Goal: Information Seeking & Learning: Learn about a topic

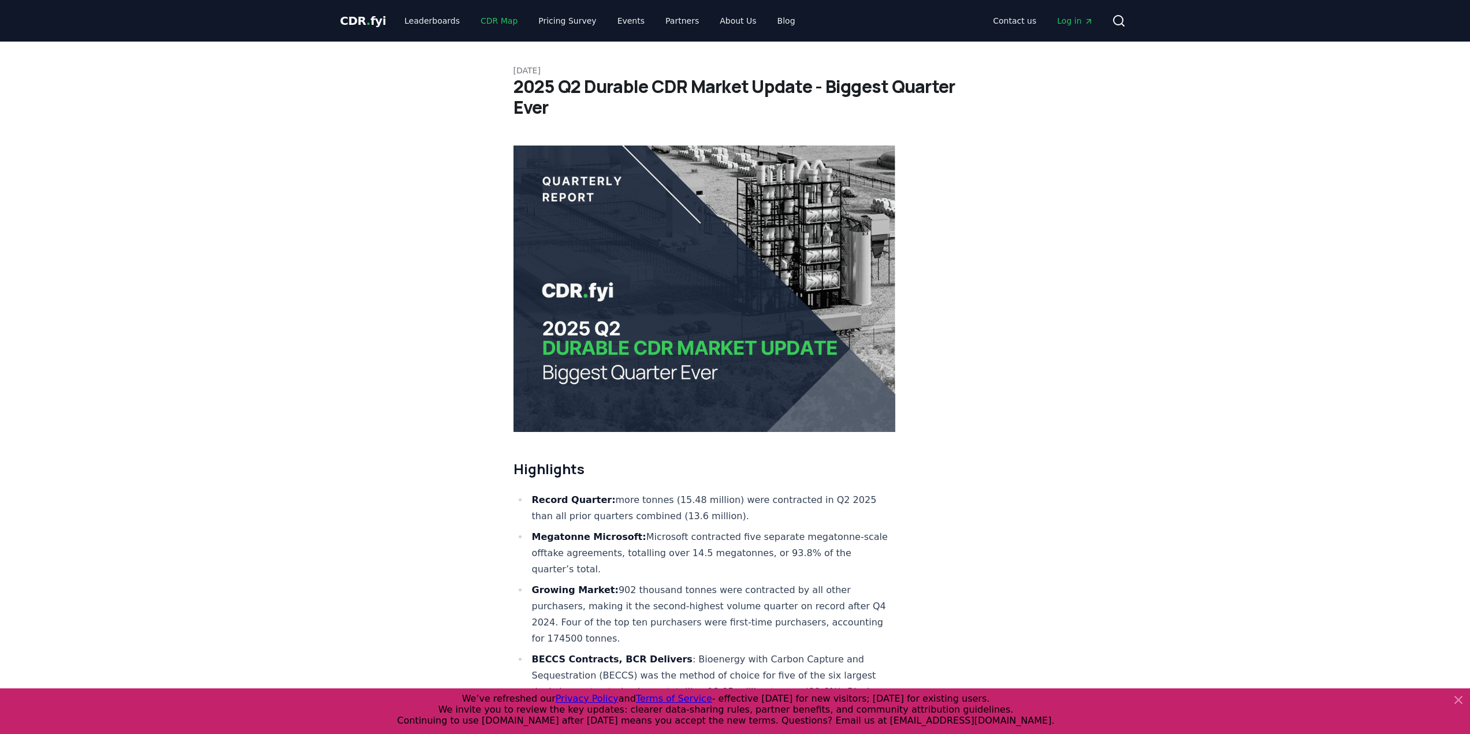
click at [487, 20] on link "CDR Map" at bounding box center [498, 20] width 55 height 21
click at [436, 19] on link "Leaderboards" at bounding box center [432, 20] width 74 height 21
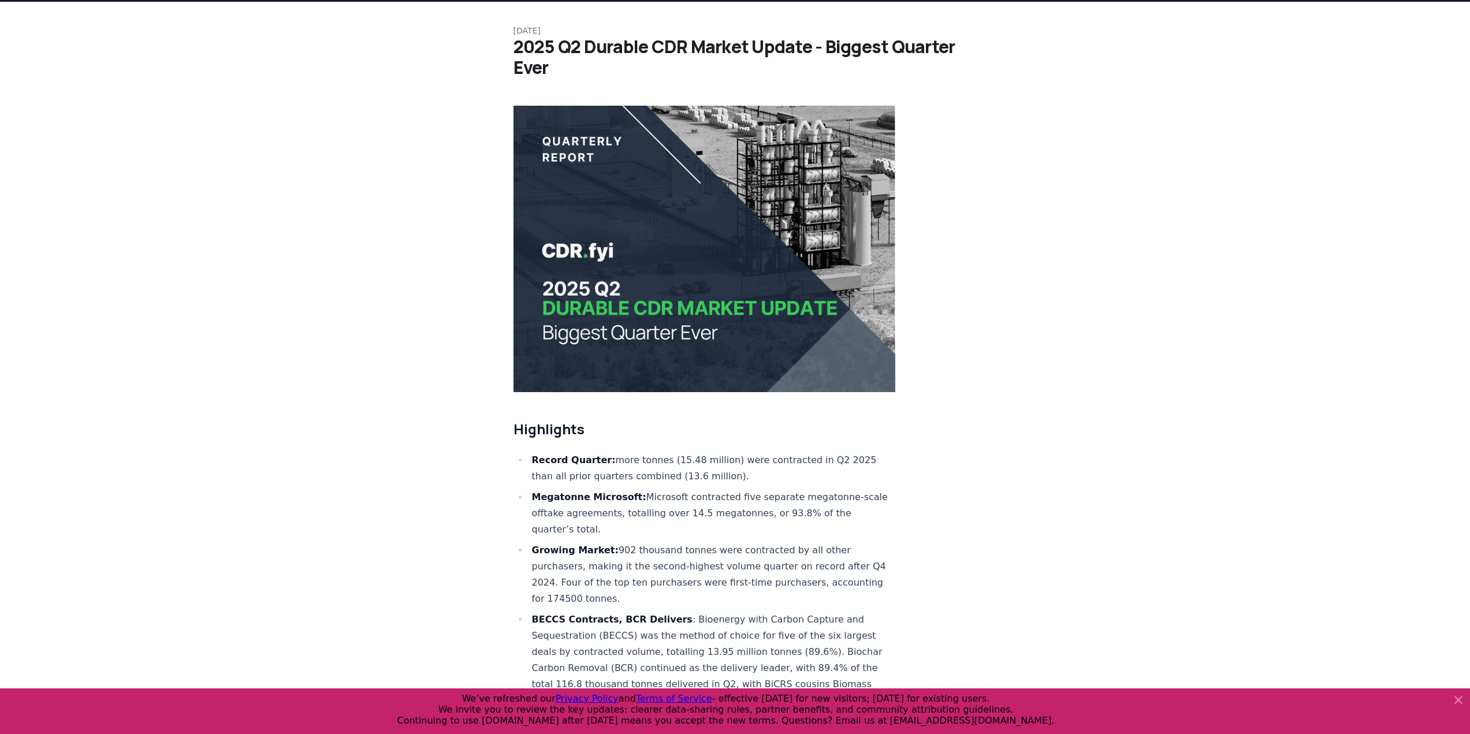
scroll to position [116, 0]
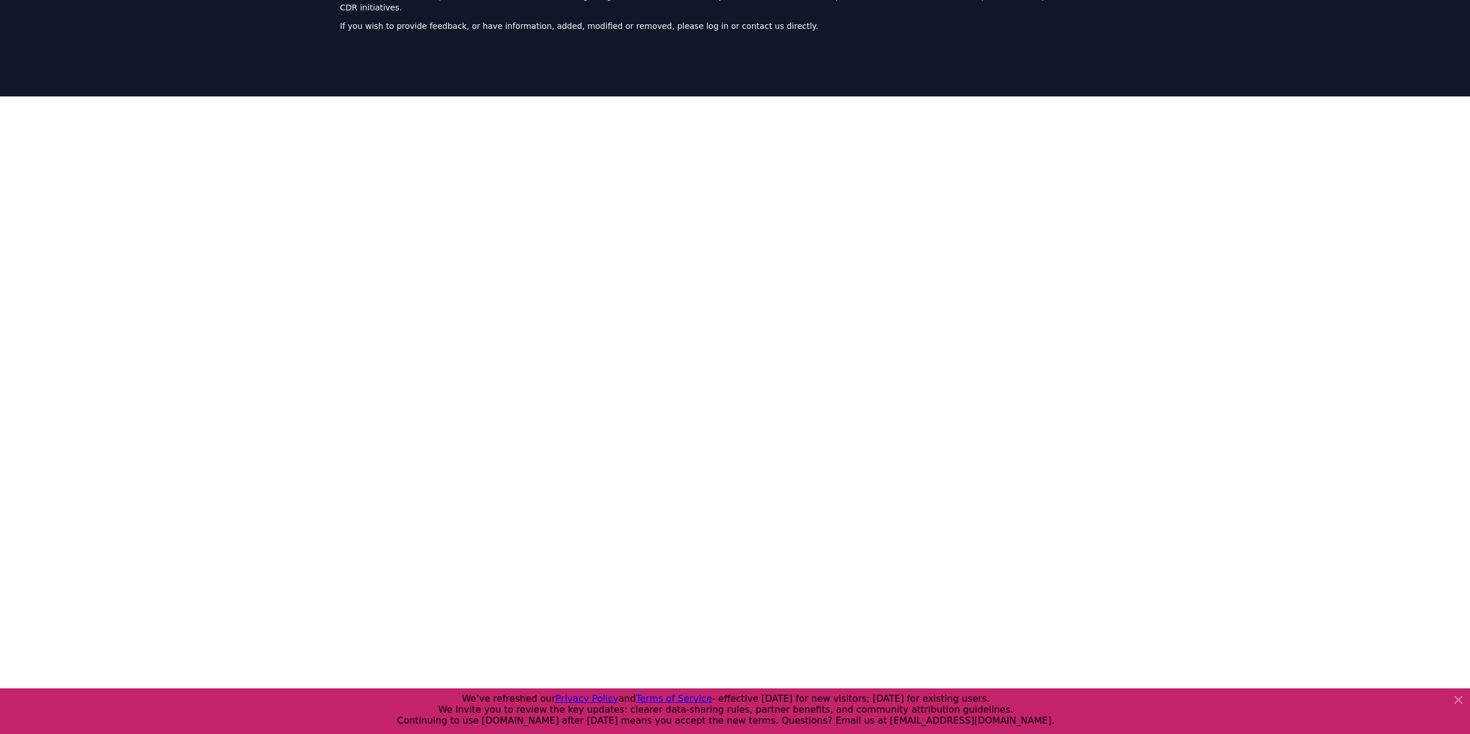
scroll to position [67, 0]
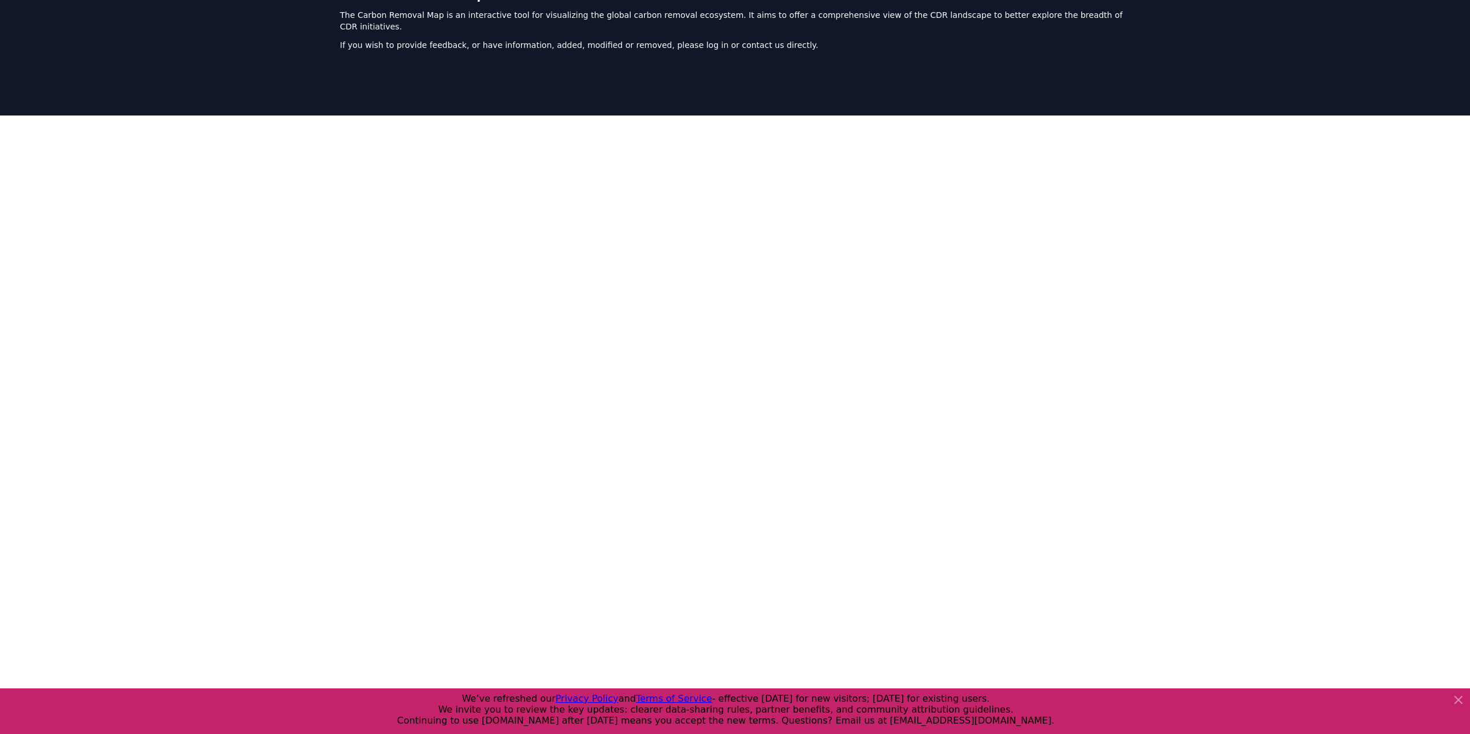
click at [244, 225] on div at bounding box center [735, 405] width 1470 height 578
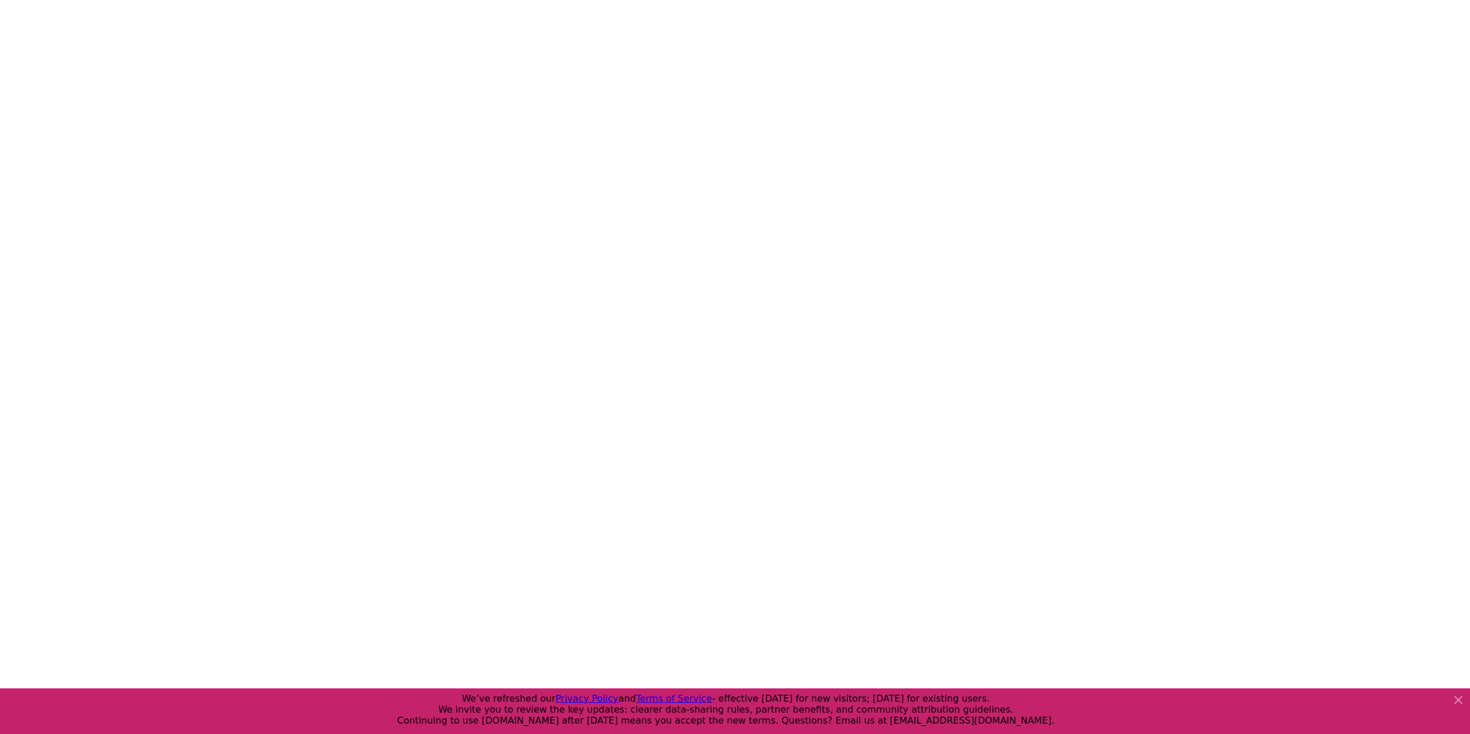
scroll to position [183, 0]
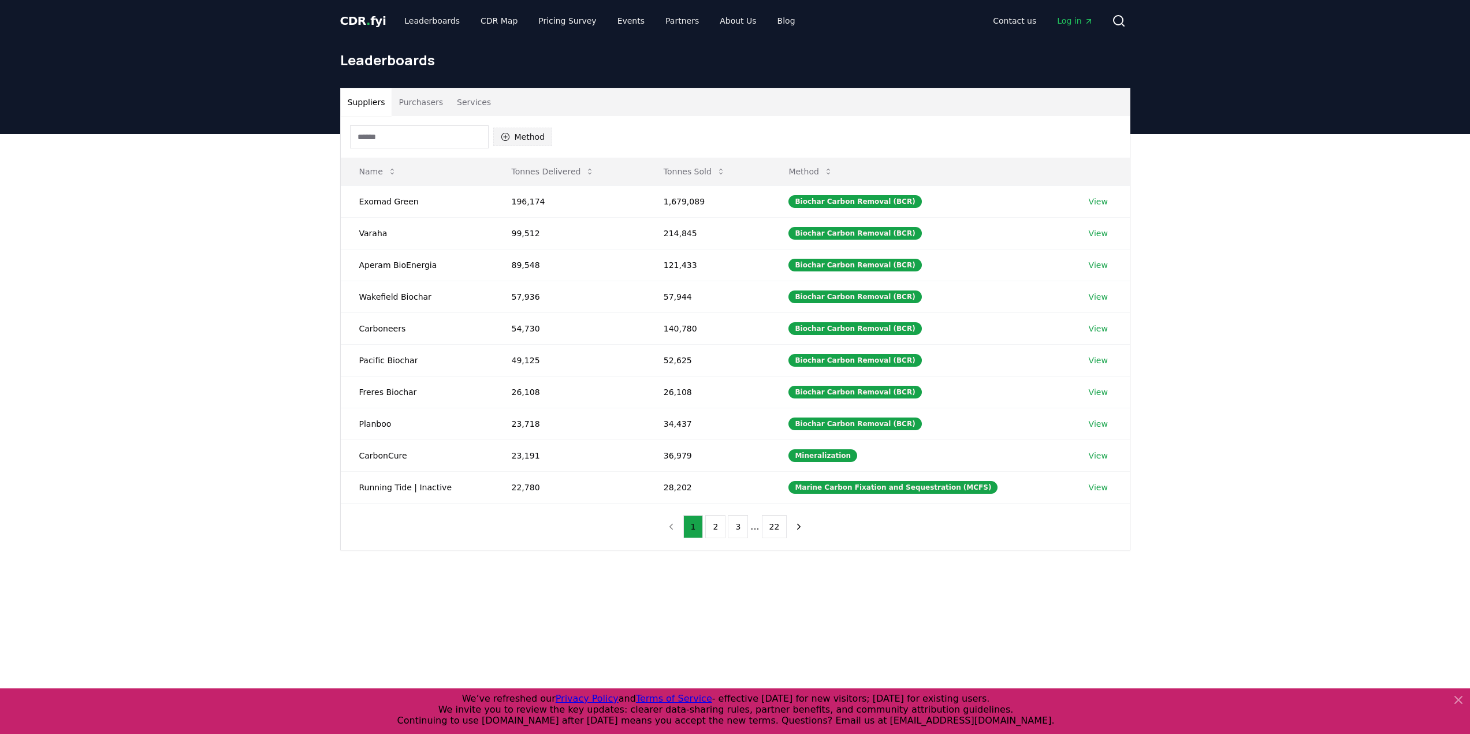
click at [506, 133] on icon "button" at bounding box center [505, 136] width 9 height 9
click at [505, 274] on div "Suggestions" at bounding box center [505, 269] width 9 height 9
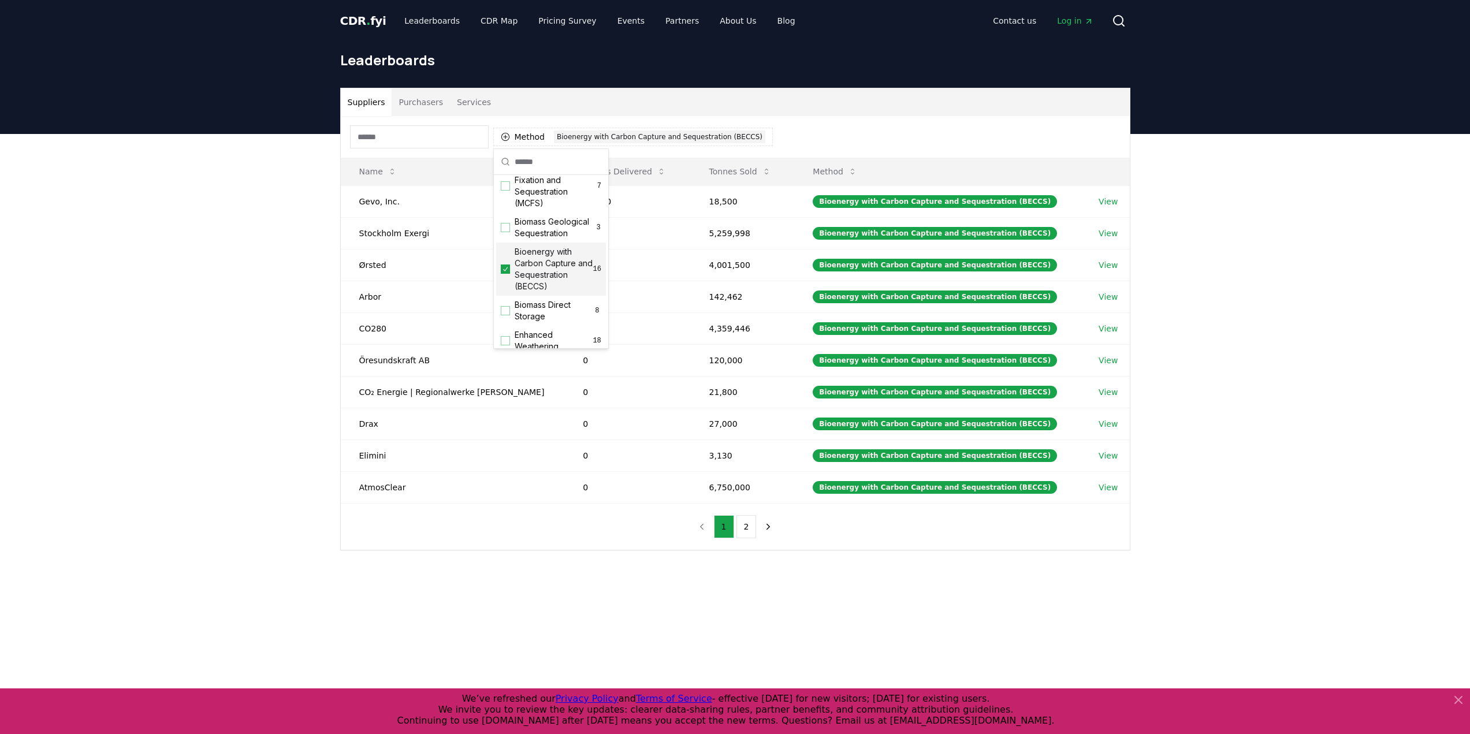
click at [278, 274] on div "Suppliers Purchasers Services Method 1 Bioenergy with Carbon Capture and Seques…" at bounding box center [735, 365] width 1470 height 463
click at [745, 168] on button "Tonnes Sold" at bounding box center [740, 171] width 80 height 23
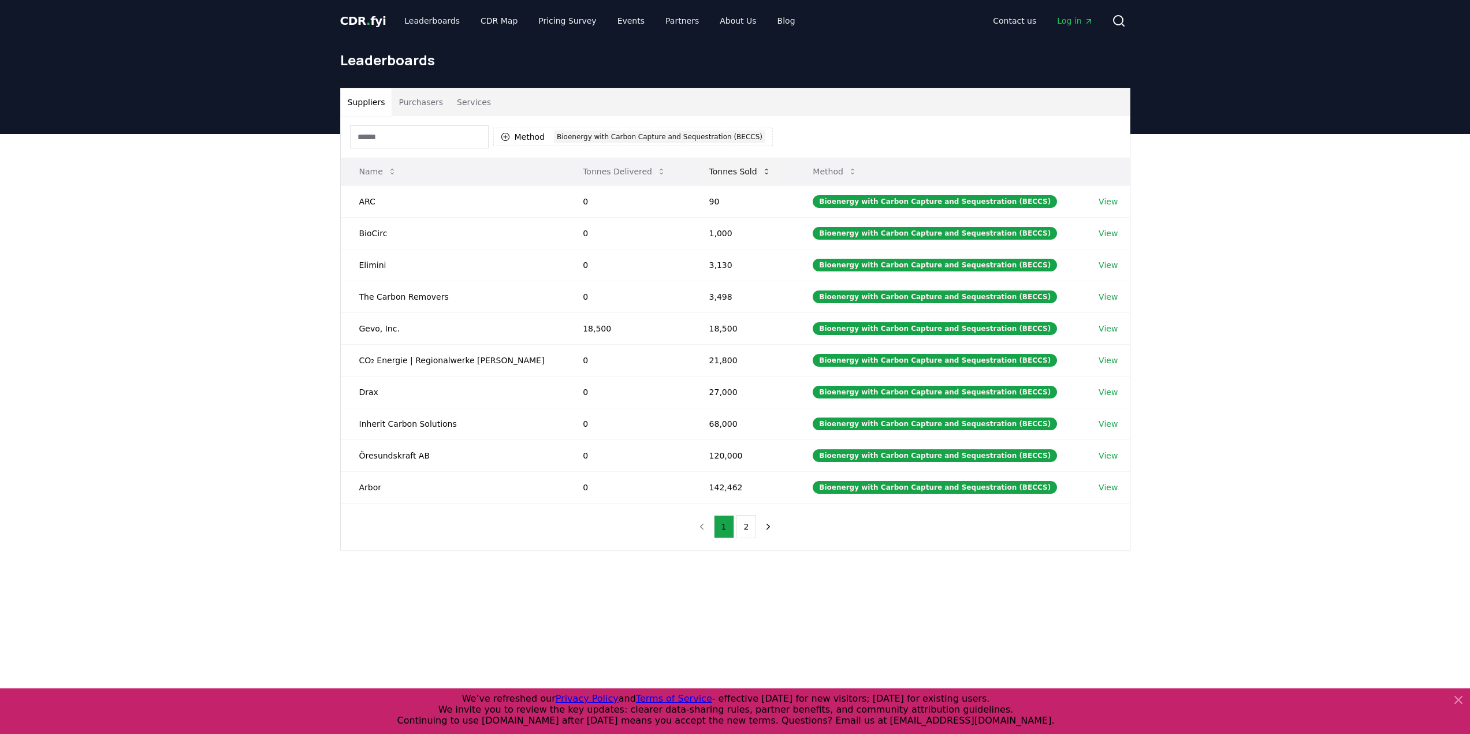
click at [739, 170] on button "Tonnes Sold" at bounding box center [740, 171] width 80 height 23
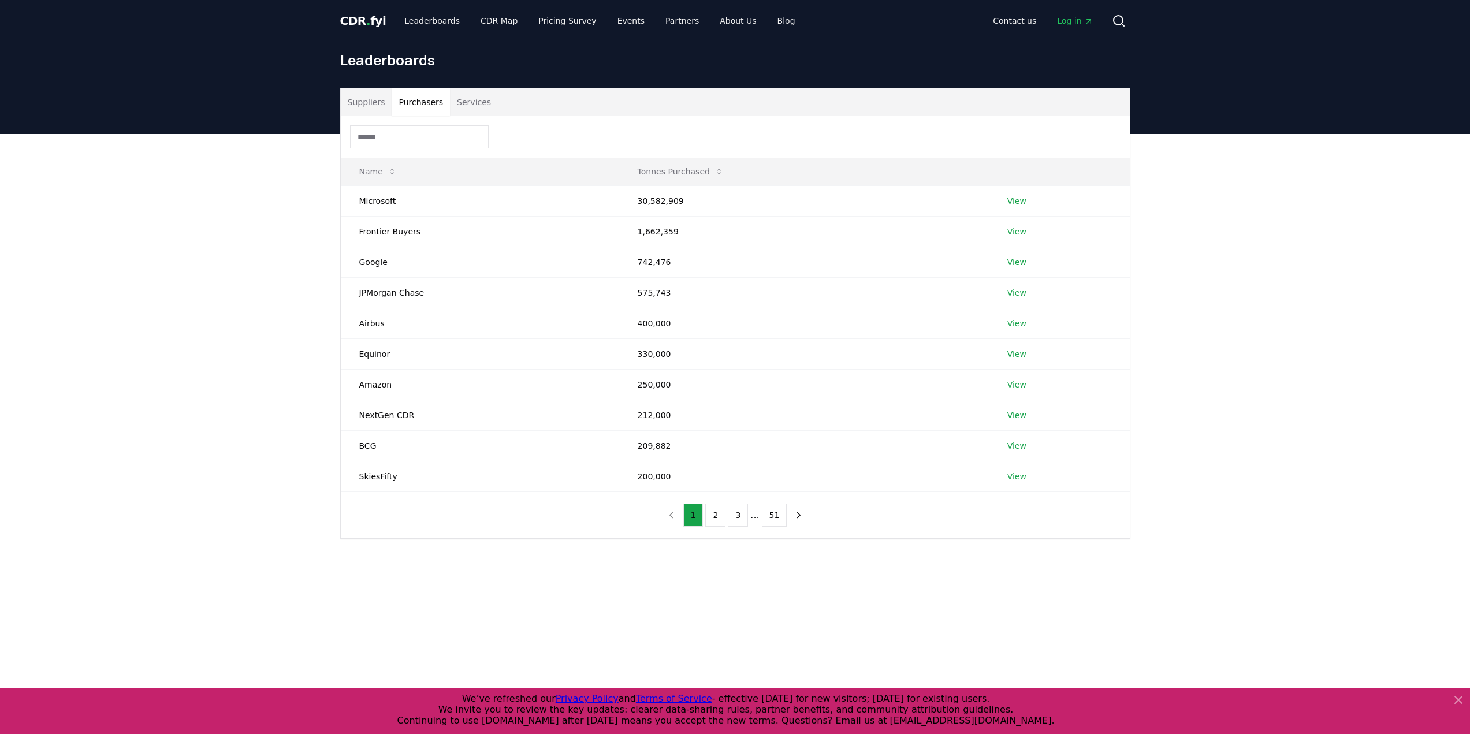
click at [421, 101] on button "Purchasers" at bounding box center [421, 102] width 58 height 28
click at [468, 102] on button "Services" at bounding box center [474, 102] width 48 height 28
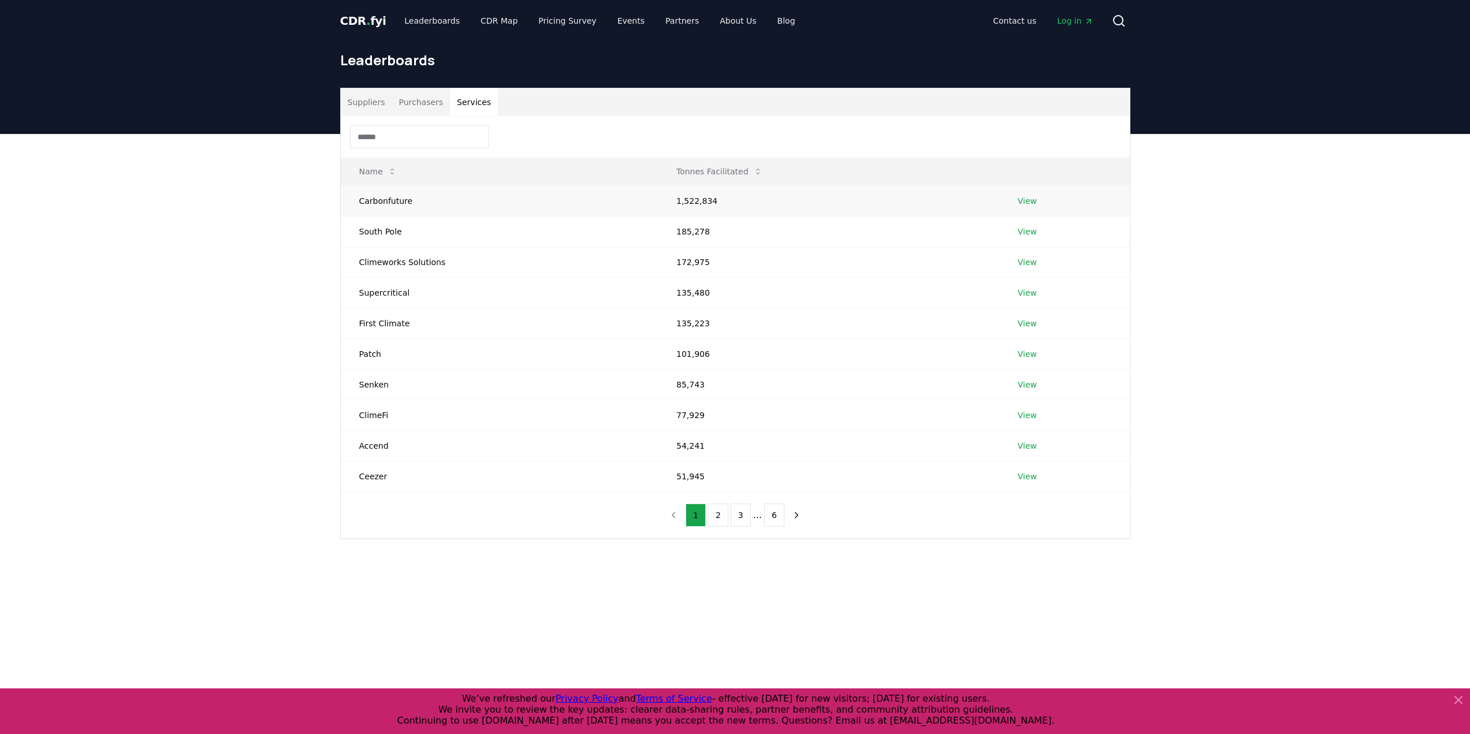
click at [384, 200] on td "Carbonfuture" at bounding box center [499, 200] width 317 height 31
click at [1026, 199] on link "View" at bounding box center [1027, 201] width 19 height 12
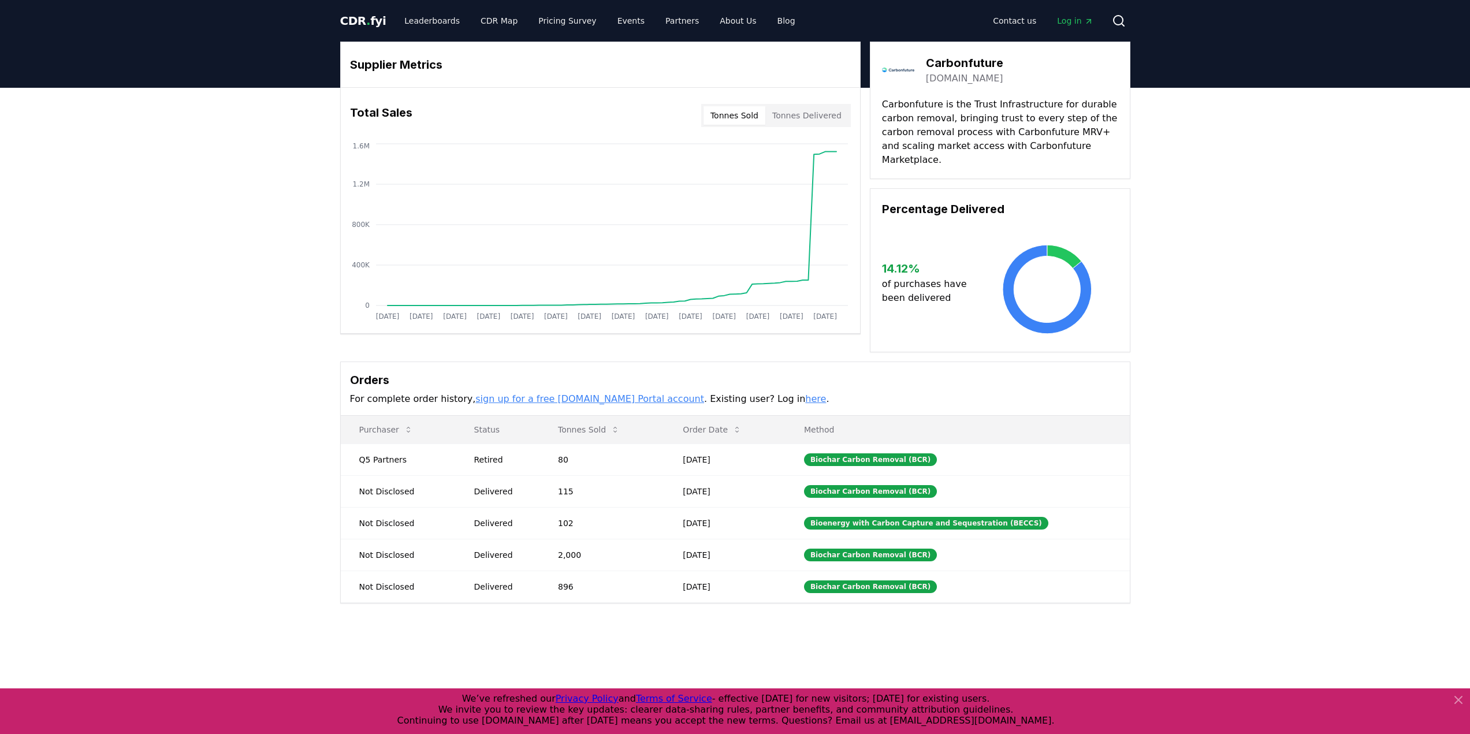
click at [968, 79] on link "[DOMAIN_NAME]" at bounding box center [964, 79] width 77 height 14
